Goal: Information Seeking & Learning: Learn about a topic

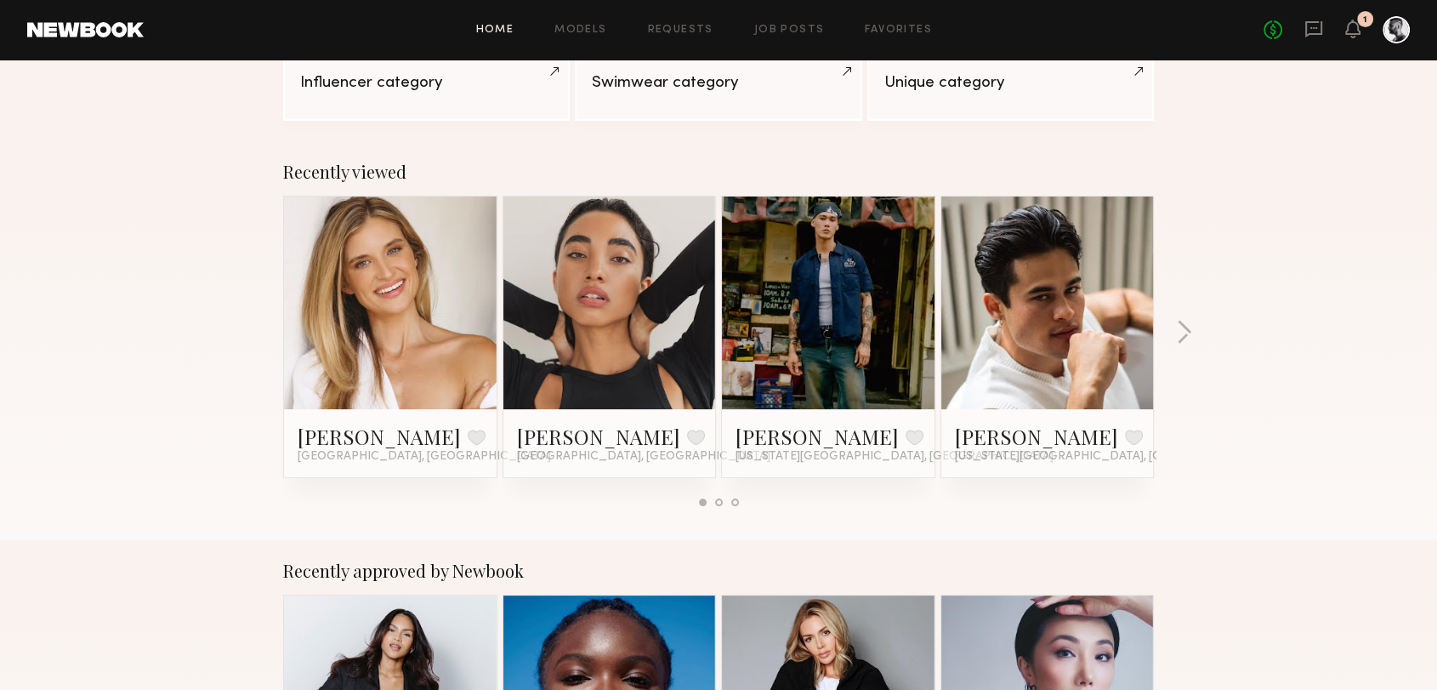
scroll to position [566, 0]
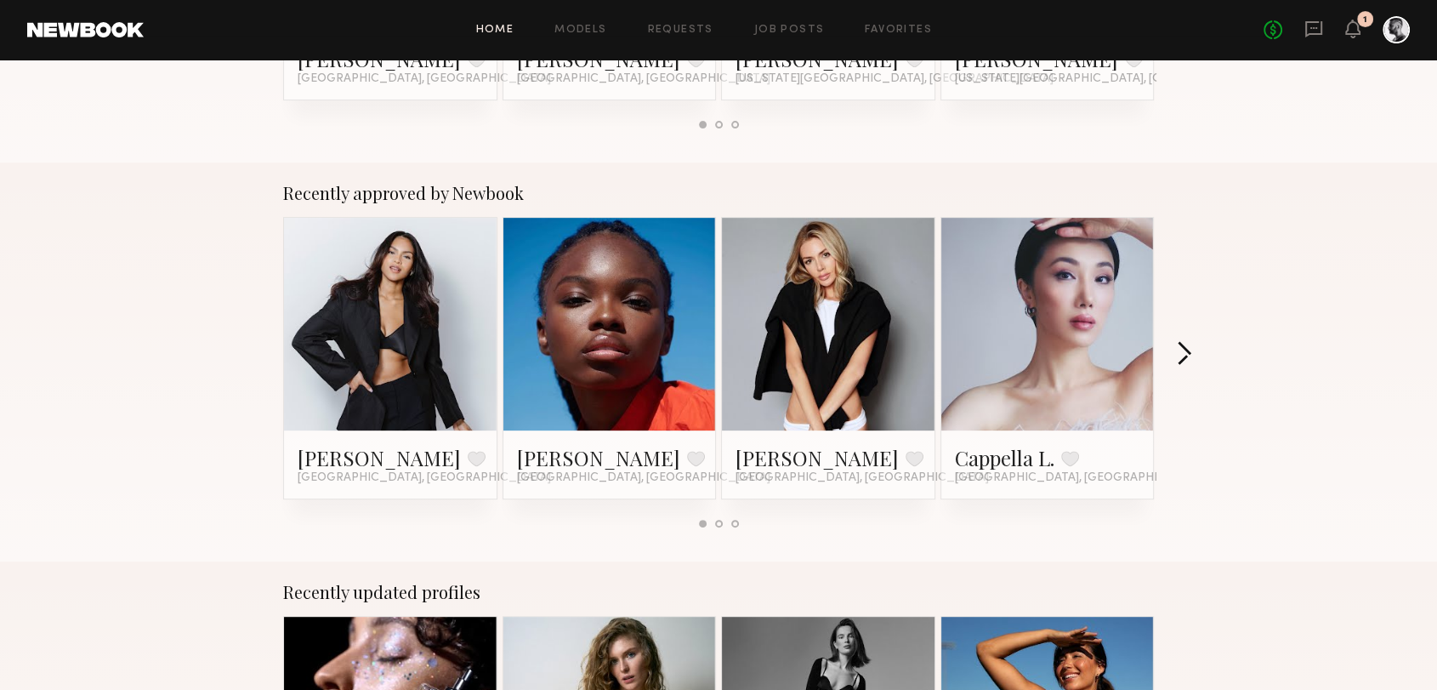
click at [1182, 345] on button "button" at bounding box center [1184, 355] width 16 height 28
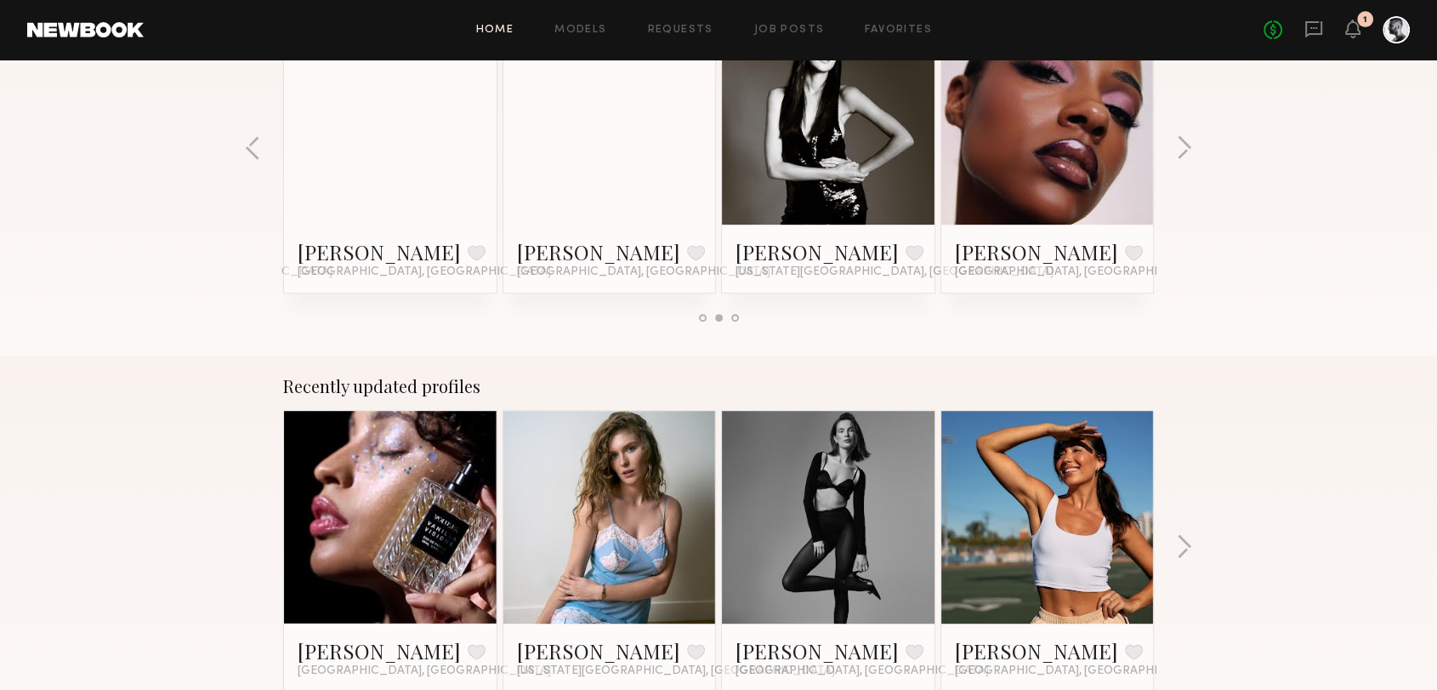
scroll to position [945, 0]
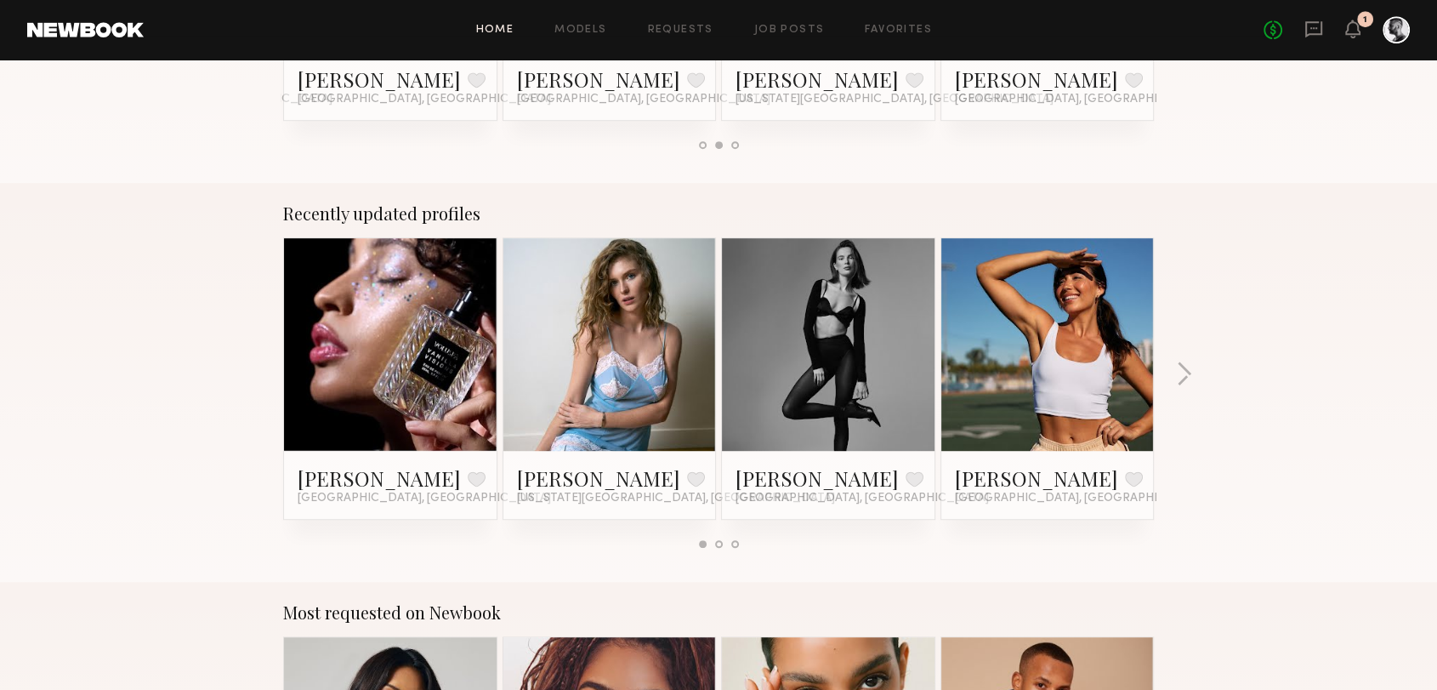
click at [1175, 367] on div "Recently updated profiles Jesi L. Favorite Los Angeles, CA Caroline N. Favorite…" at bounding box center [718, 382] width 1437 height 399
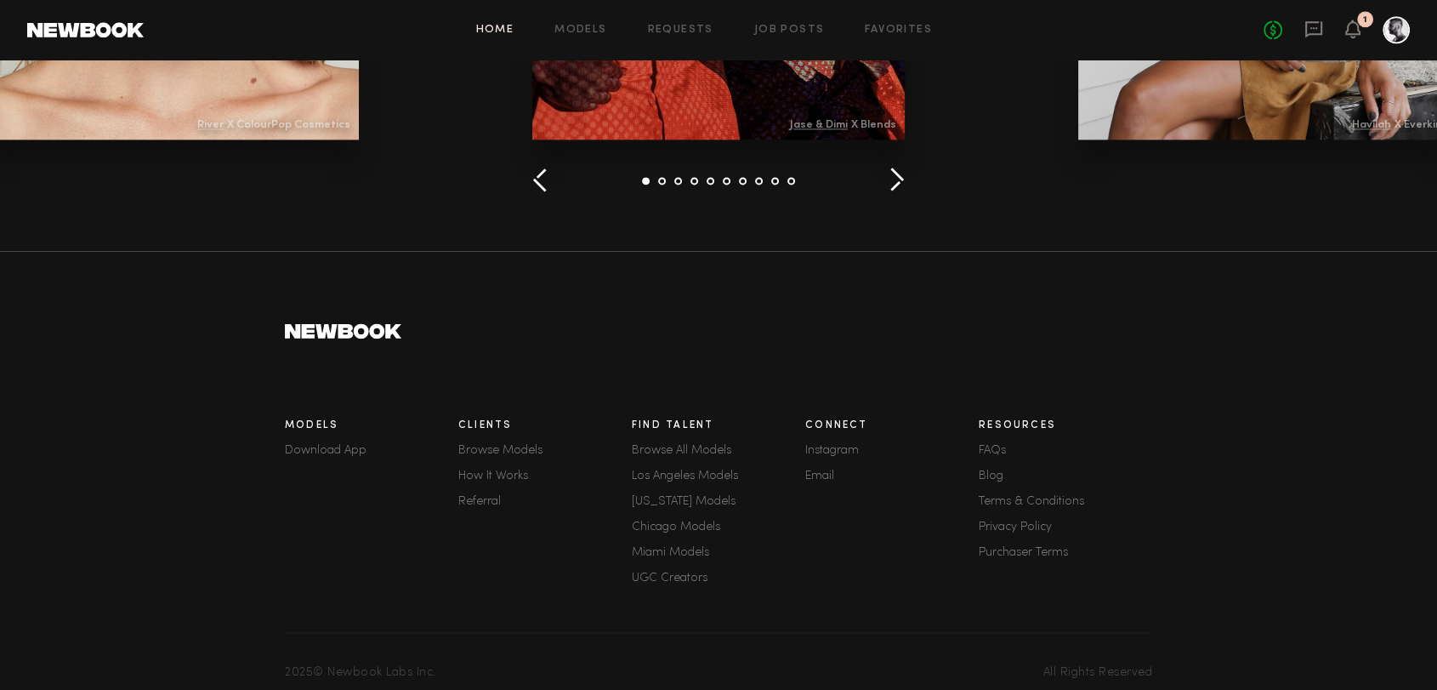
scroll to position [2425, 0]
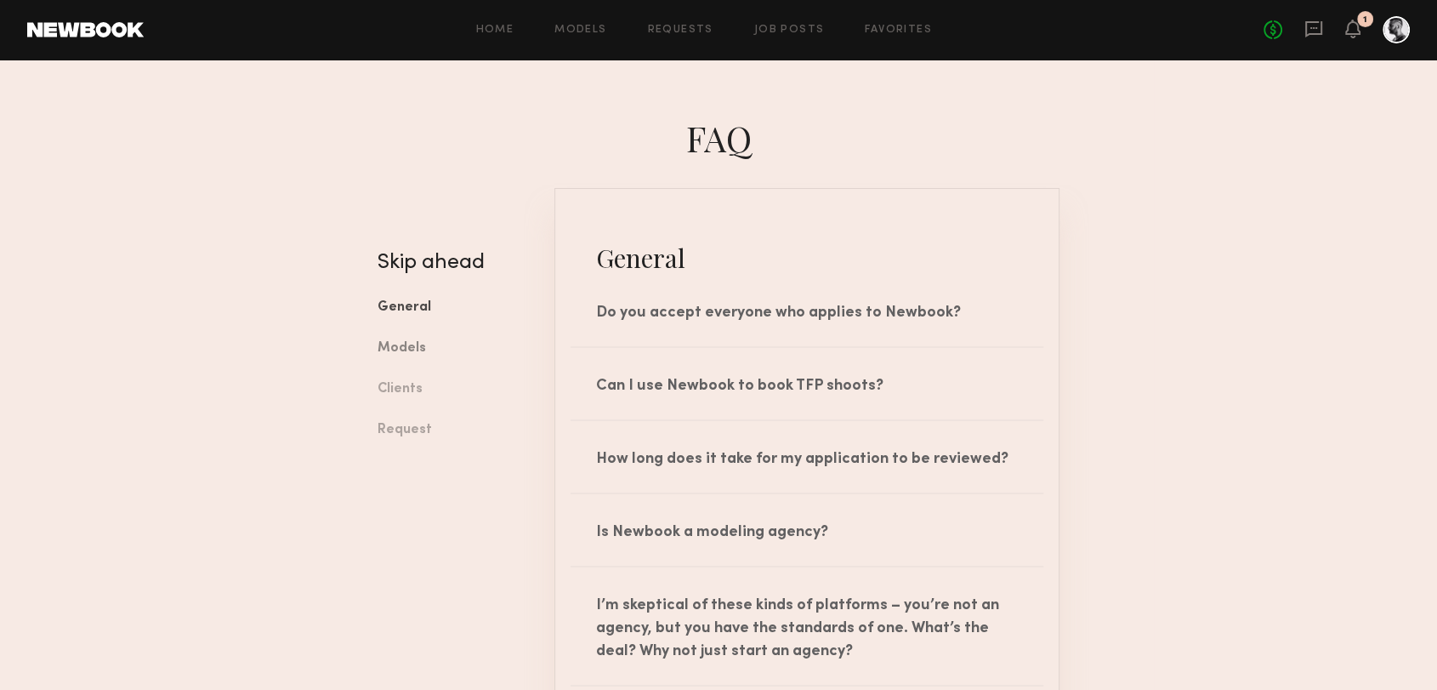
click at [415, 348] on link "Models" at bounding box center [453, 348] width 151 height 41
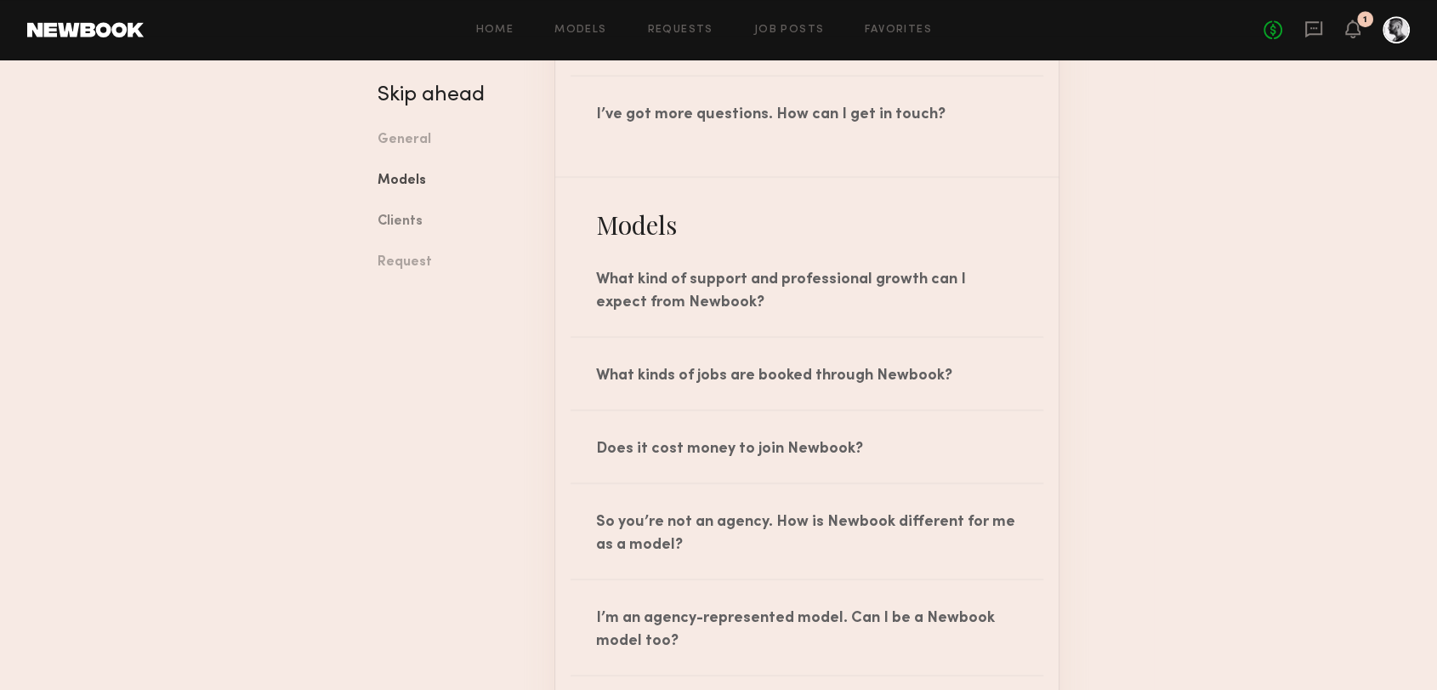
scroll to position [973, 0]
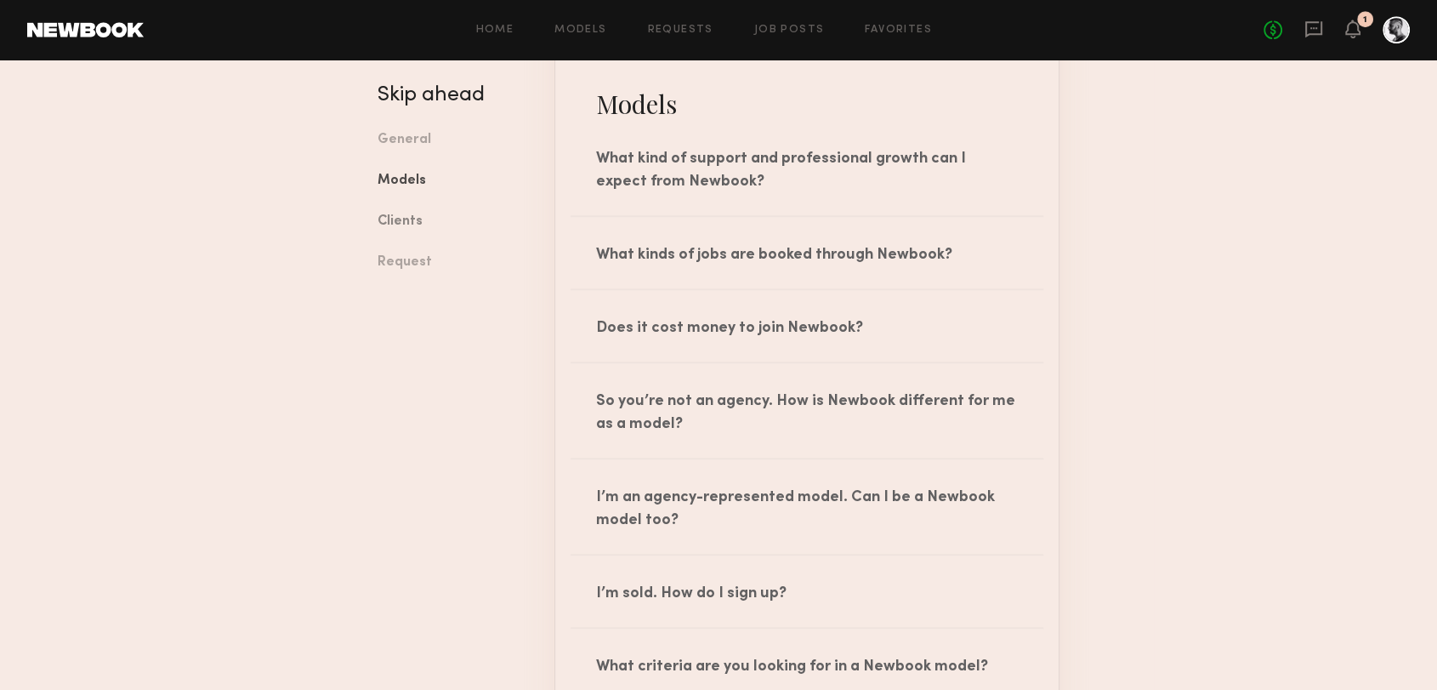
click at [404, 224] on link "Clients" at bounding box center [453, 222] width 151 height 41
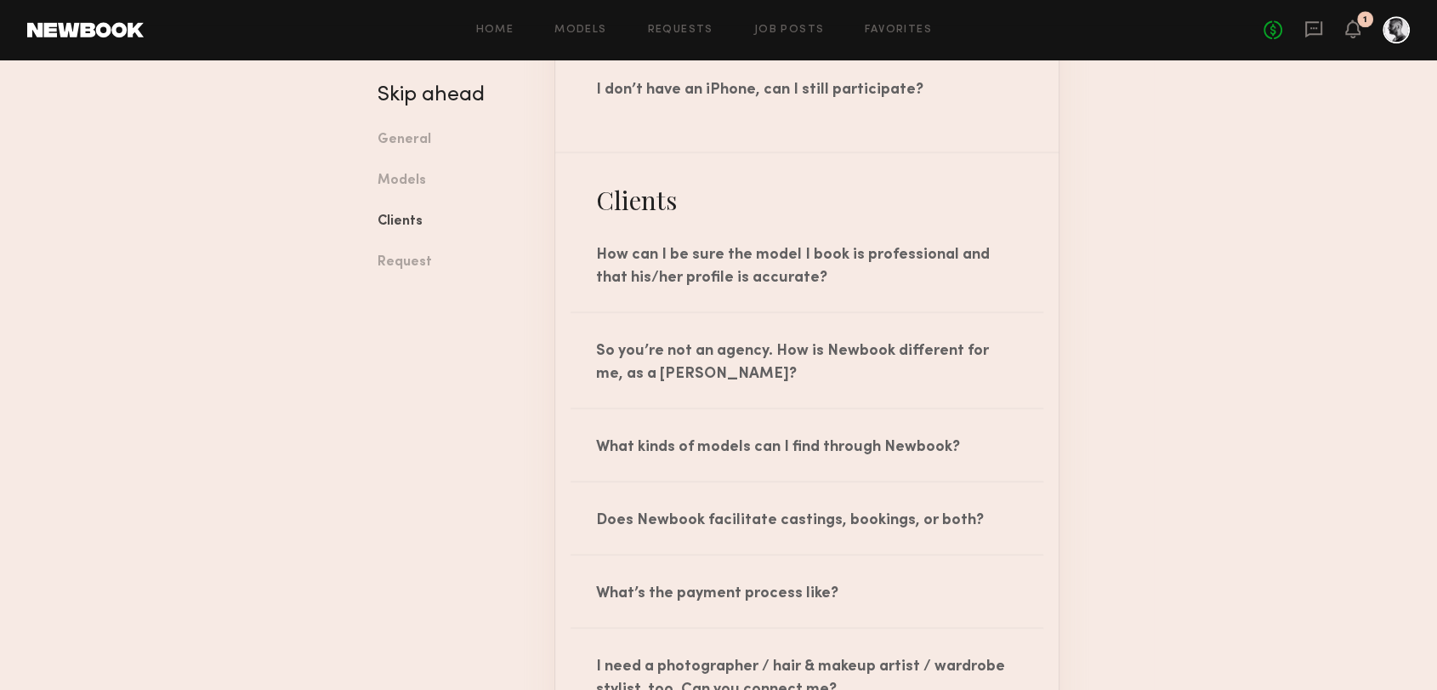
scroll to position [1814, 0]
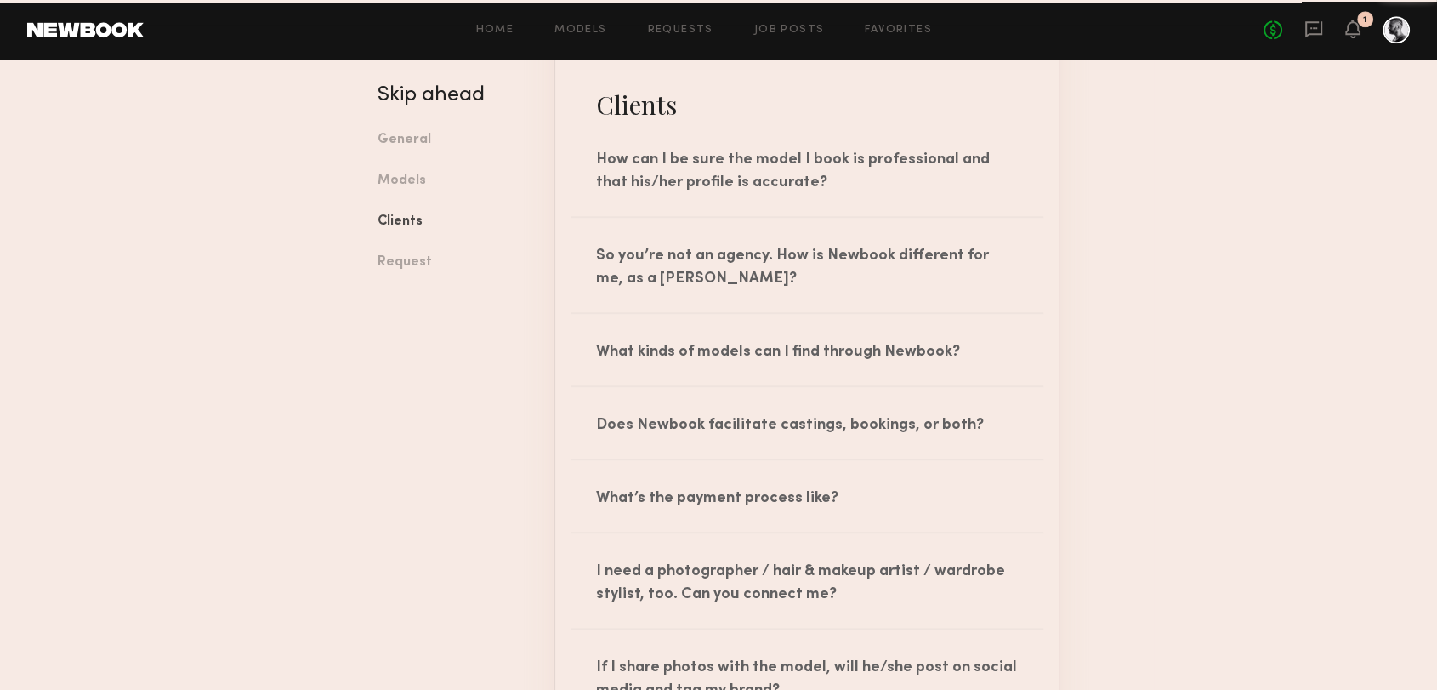
click at [444, 105] on h4 "Skip ahead" at bounding box center [453, 95] width 151 height 20
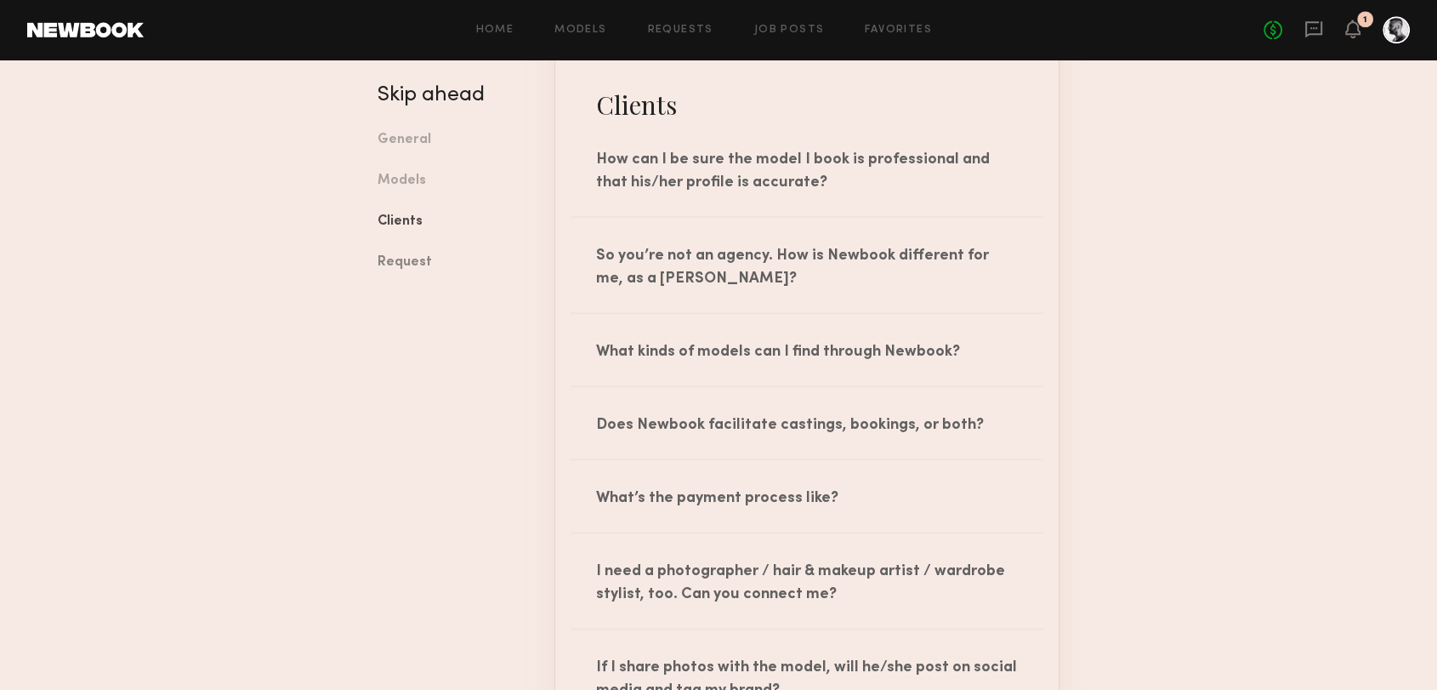
click at [404, 264] on link "Request" at bounding box center [453, 262] width 151 height 41
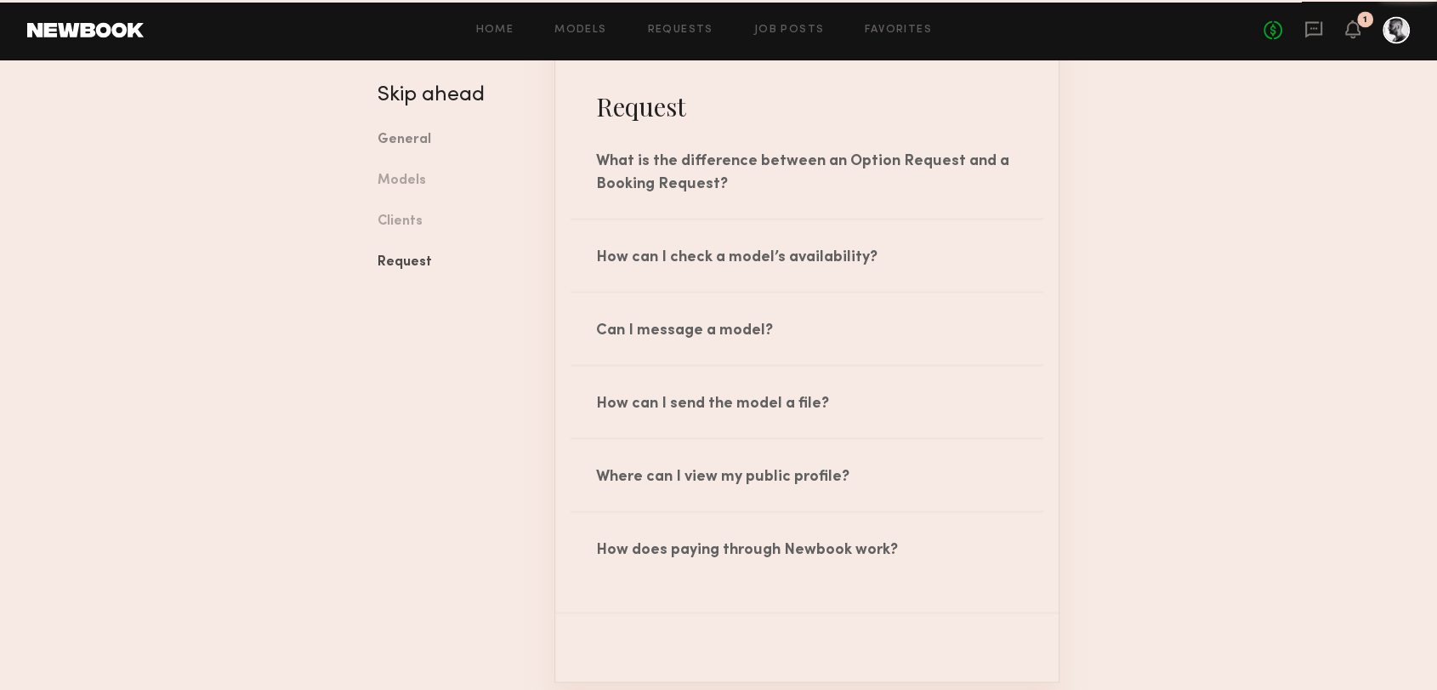
click at [408, 134] on link "General" at bounding box center [453, 140] width 151 height 41
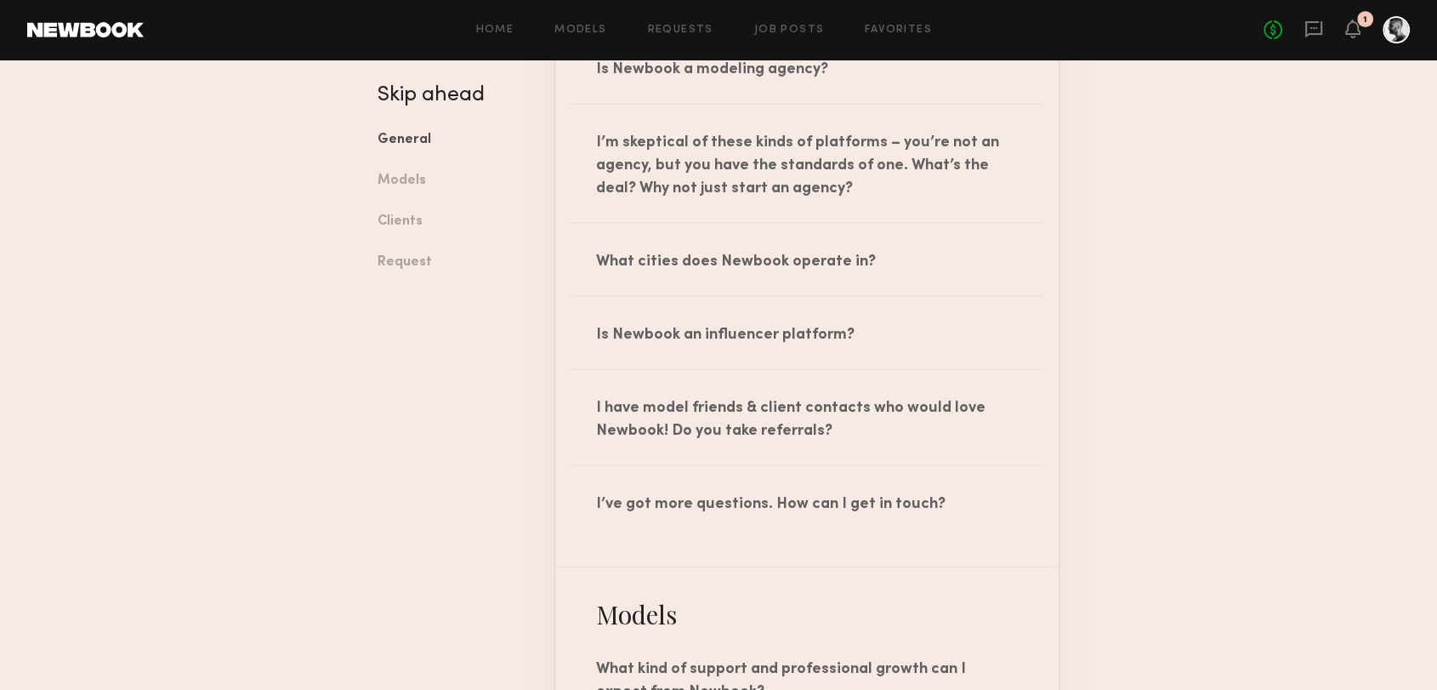
scroll to position [156, 0]
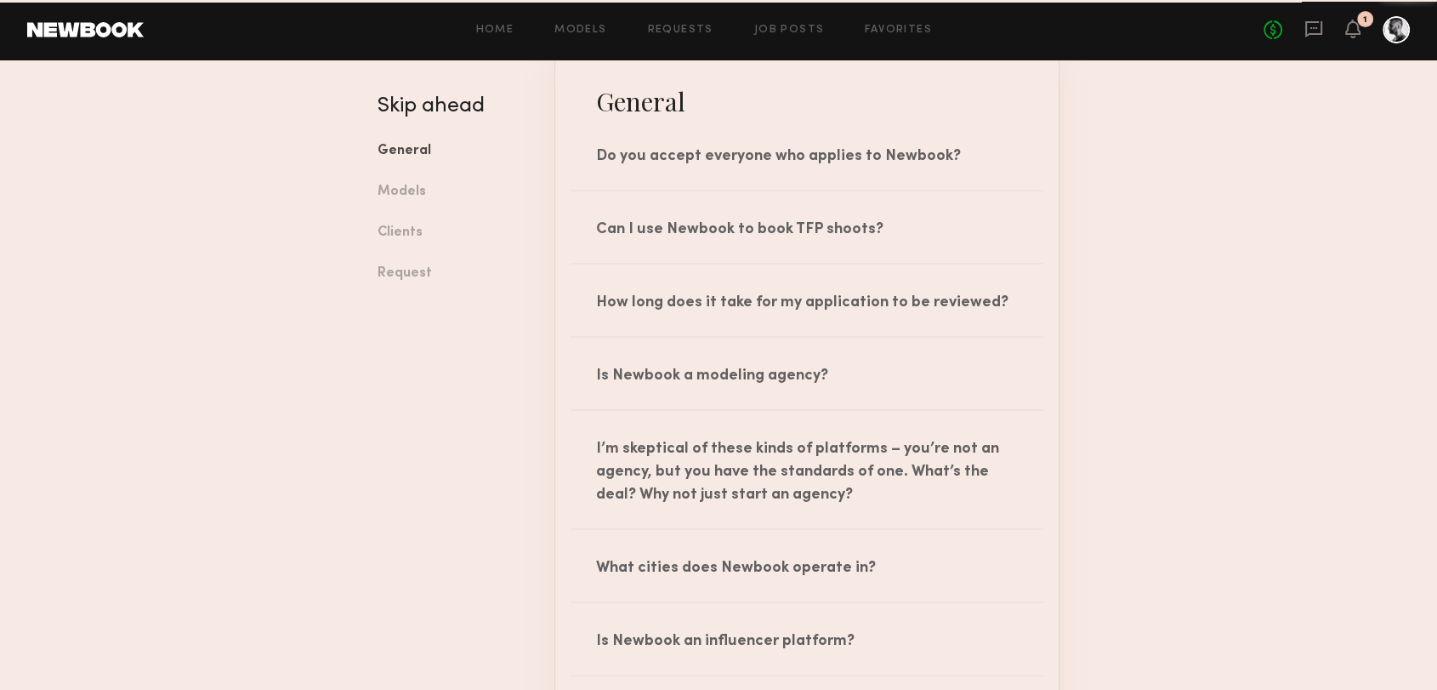
click at [422, 104] on h4 "Skip ahead" at bounding box center [453, 106] width 151 height 20
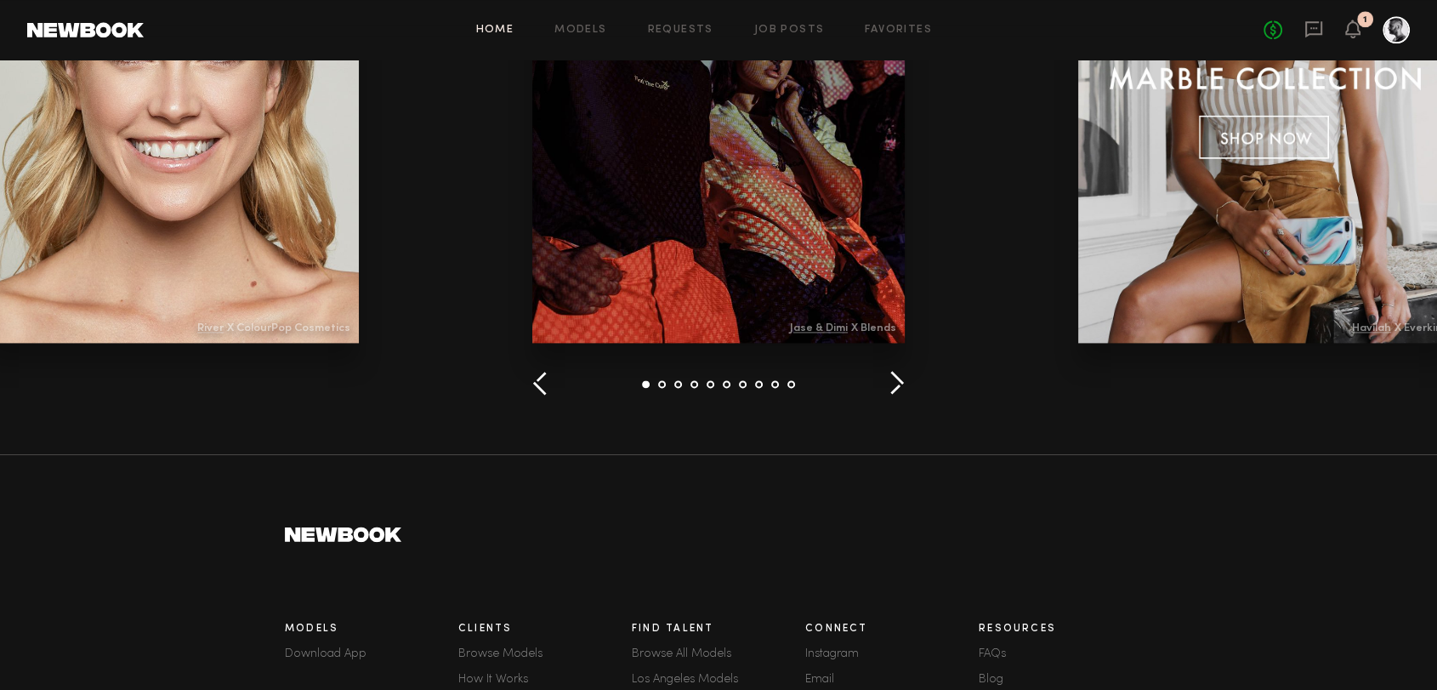
scroll to position [2425, 0]
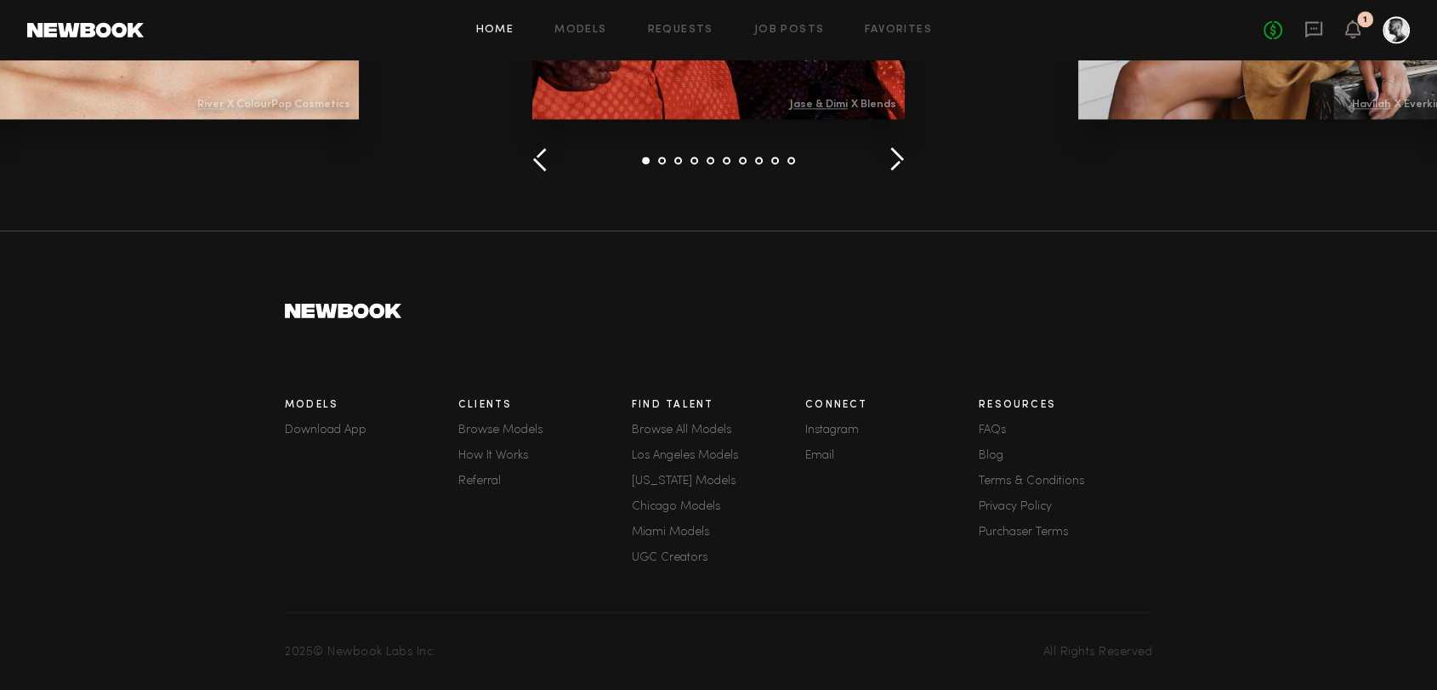
click at [999, 424] on link "FAQs" at bounding box center [1065, 430] width 173 height 12
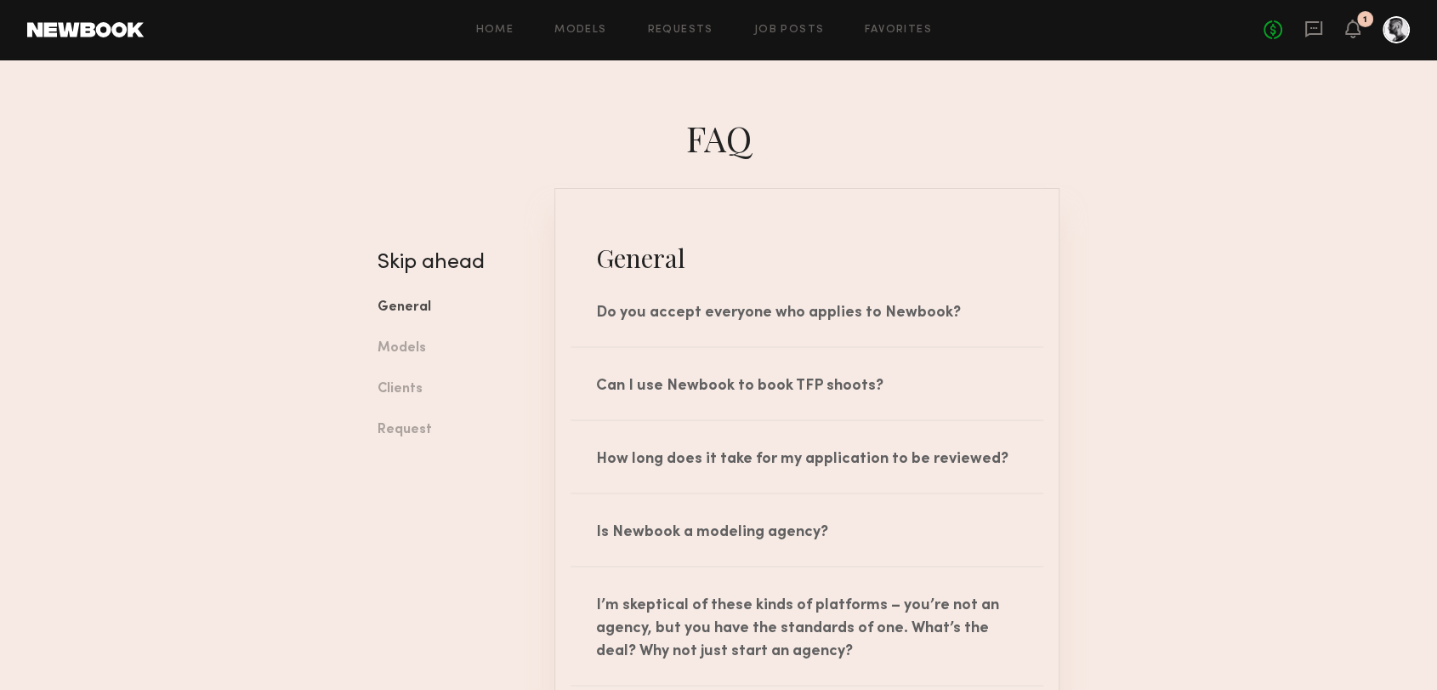
scroll to position [94, 0]
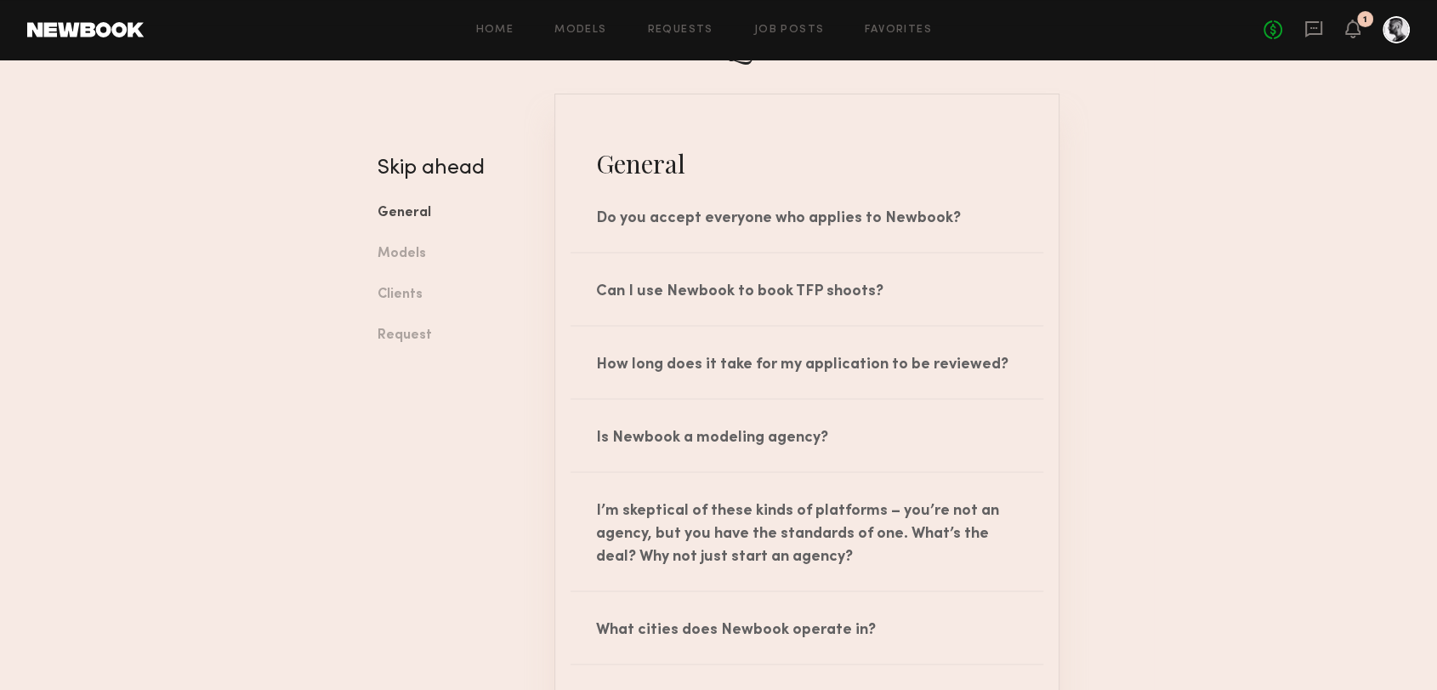
click at [67, 42] on header "Home Models Requests Job Posts Favorites Sign Out No fees up to $5,000 1" at bounding box center [718, 30] width 1437 height 60
click at [61, 30] on link at bounding box center [85, 29] width 116 height 15
